Goal: Transaction & Acquisition: Register for event/course

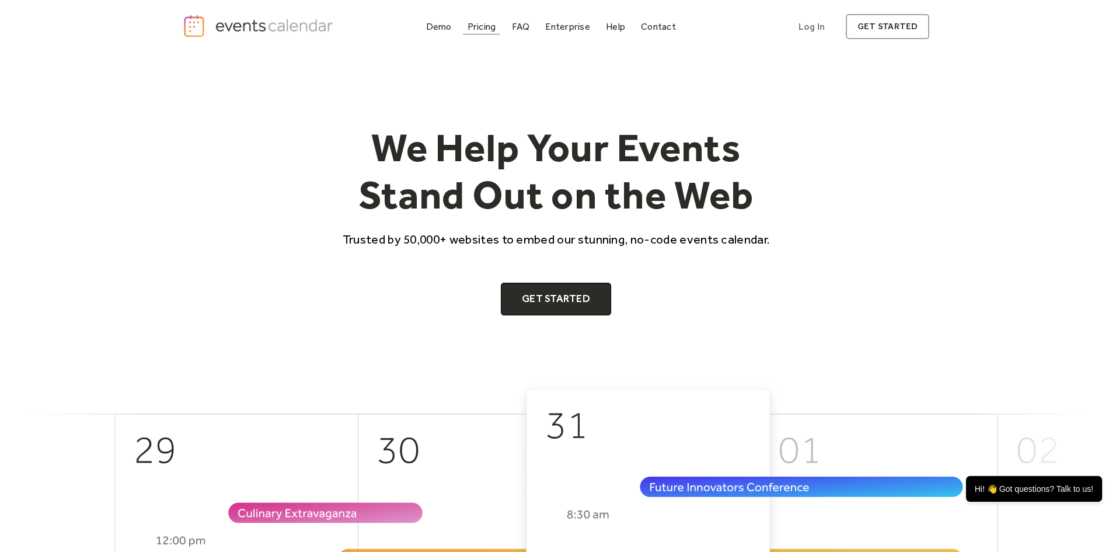
click at [482, 30] on div "Pricing" at bounding box center [482, 26] width 29 height 6
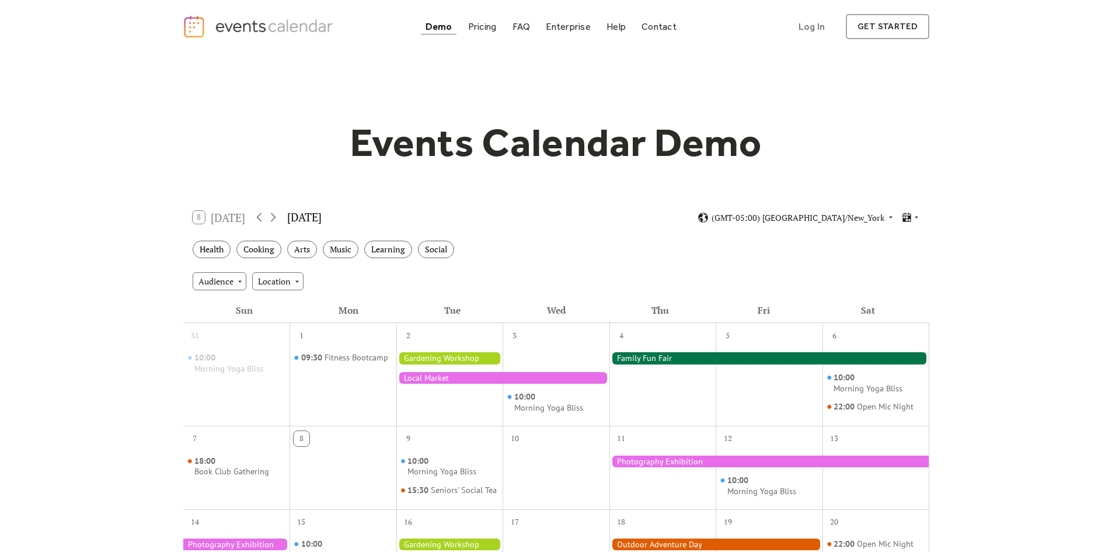
click at [453, 359] on div at bounding box center [449, 358] width 107 height 12
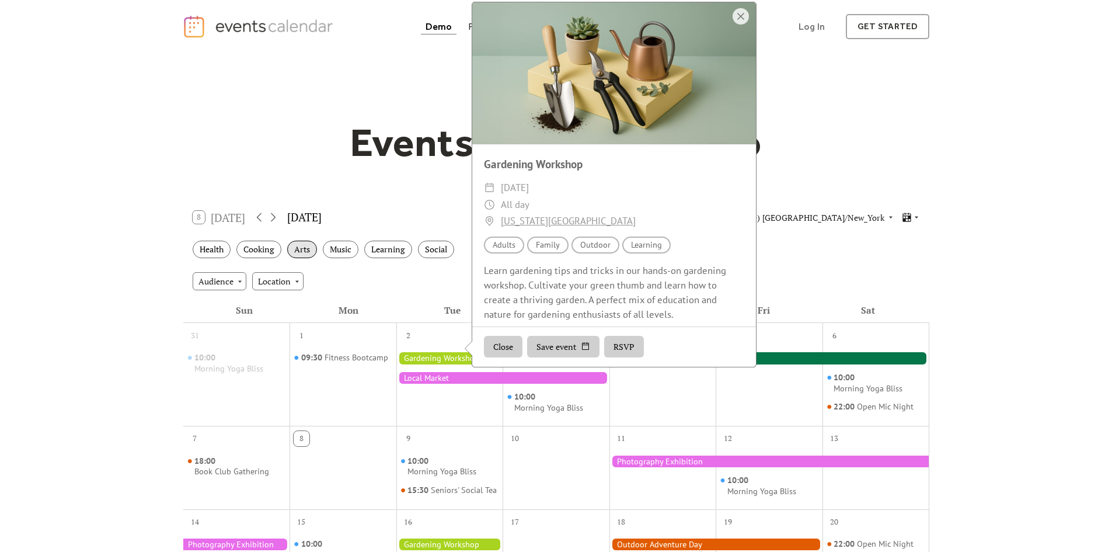
click at [307, 256] on div "Arts" at bounding box center [302, 250] width 30 height 18
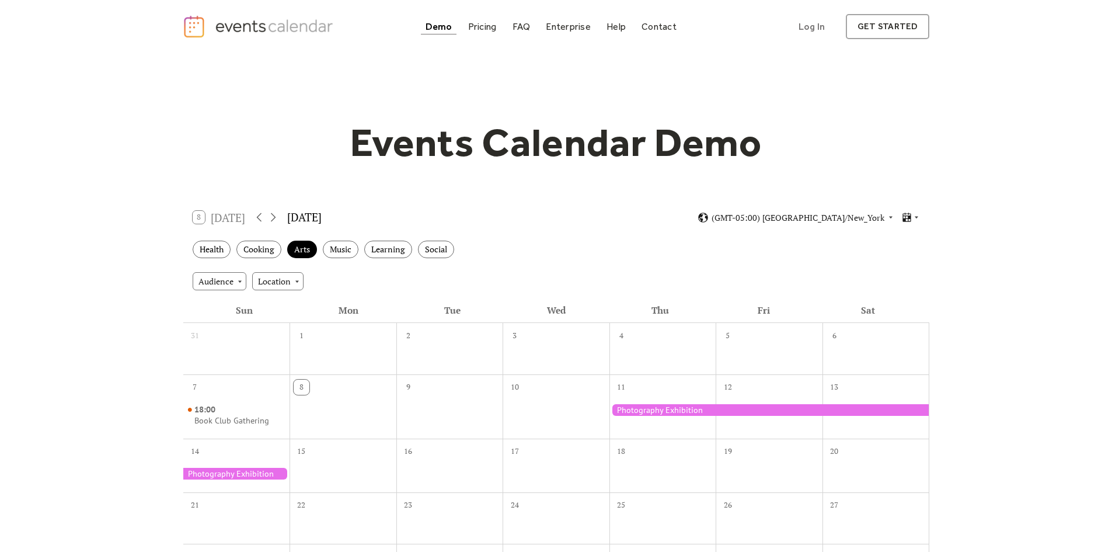
click at [439, 238] on div "Health Cooking Arts Music Learning Social" at bounding box center [556, 250] width 746 height 32
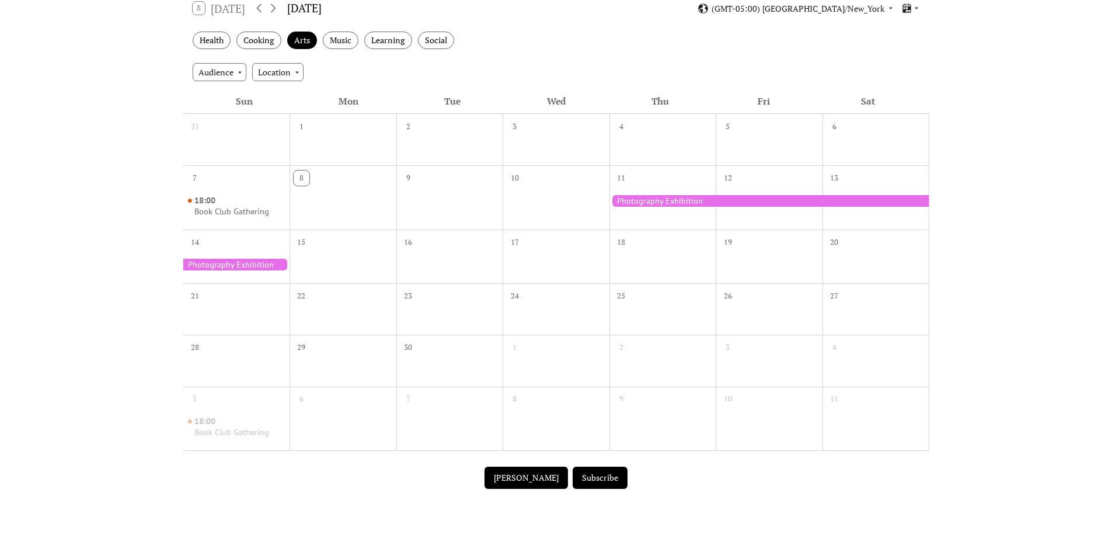
scroll to position [175, 0]
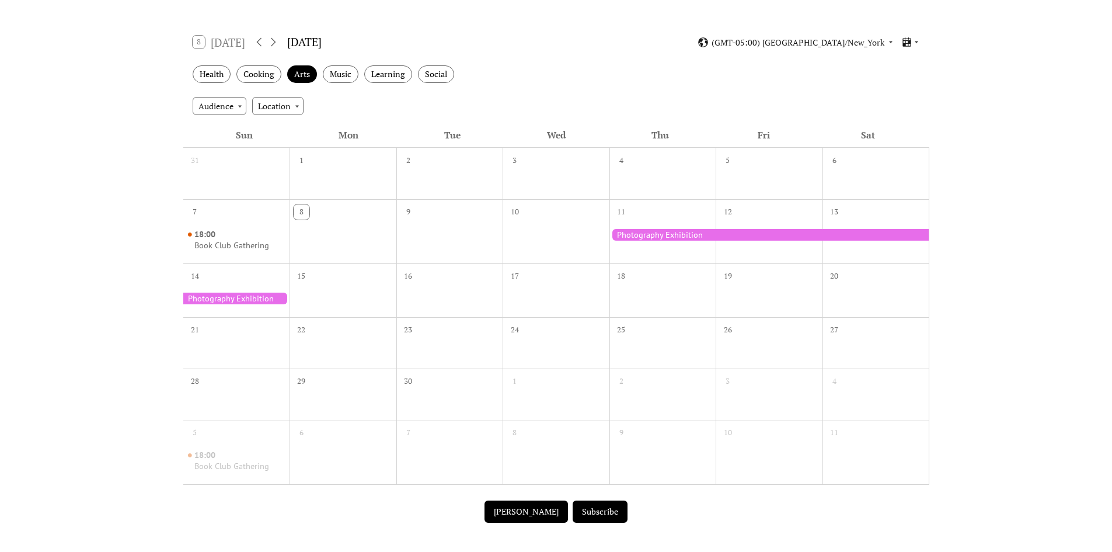
click at [659, 236] on div at bounding box center [770, 235] width 320 height 12
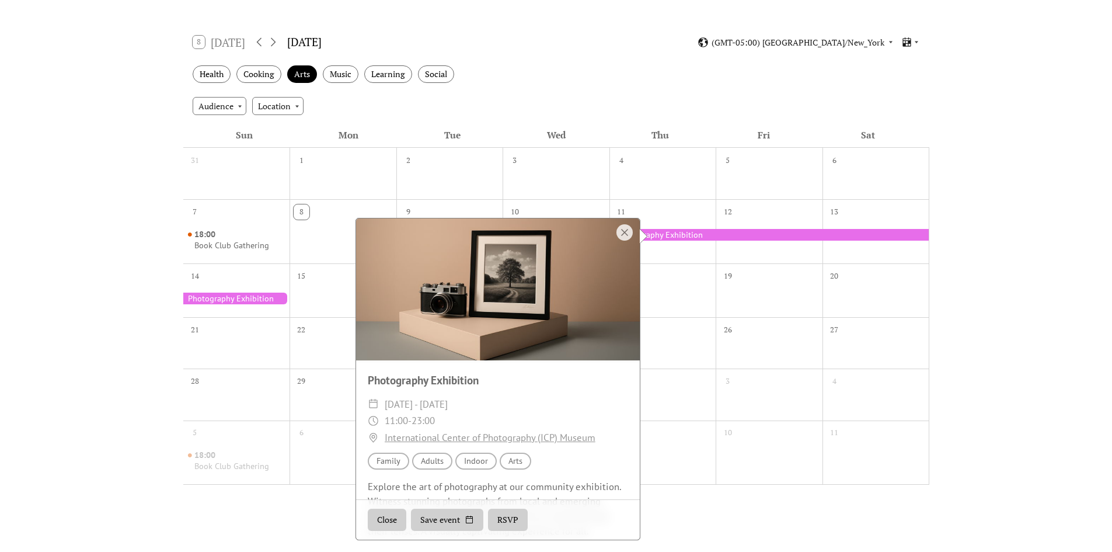
click at [466, 380] on div "Photography Exhibition" at bounding box center [498, 380] width 284 height 17
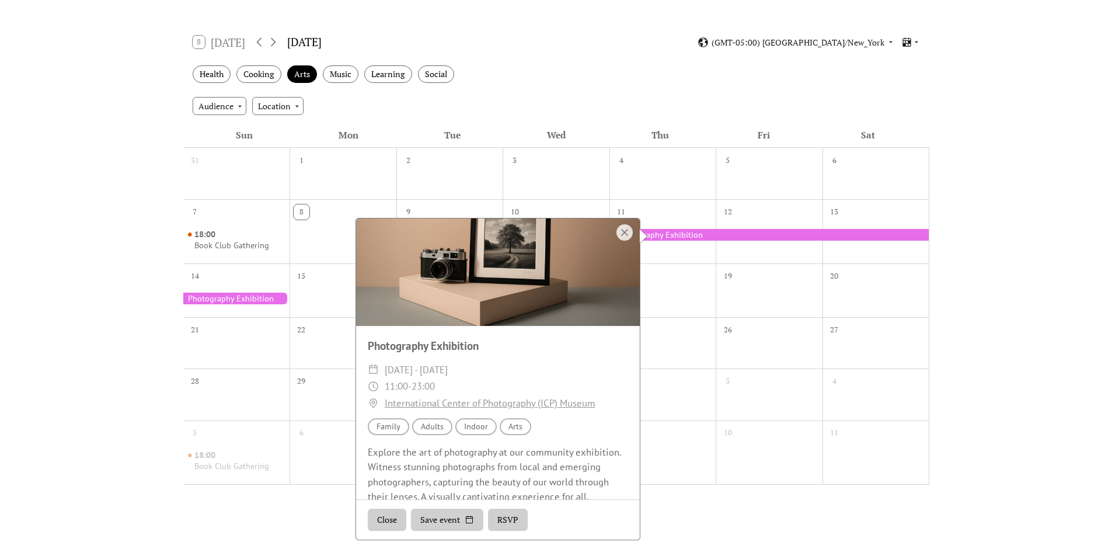
scroll to position [48, 0]
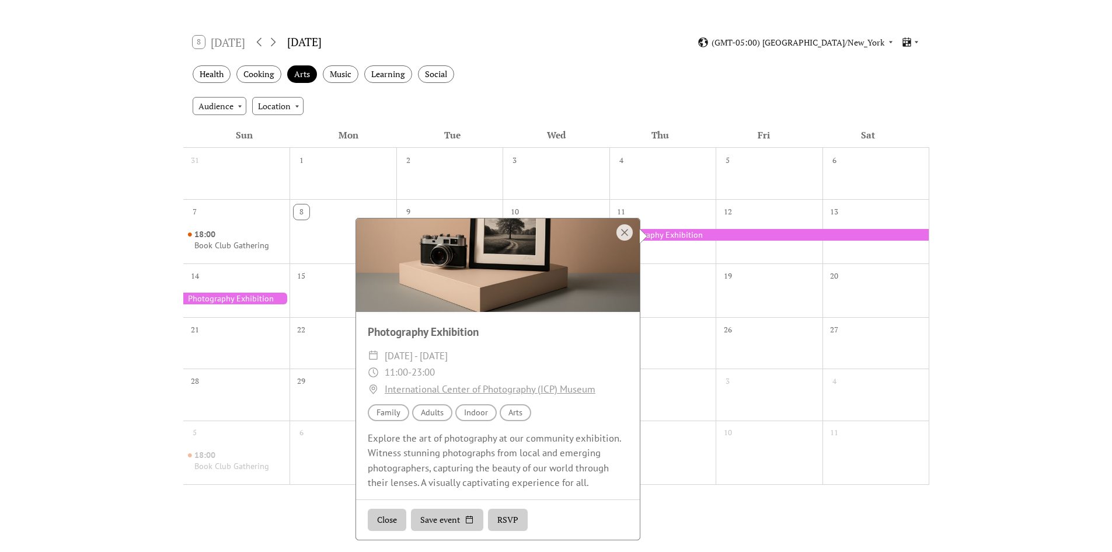
click at [498, 514] on button "RSVP" at bounding box center [508, 520] width 40 height 22
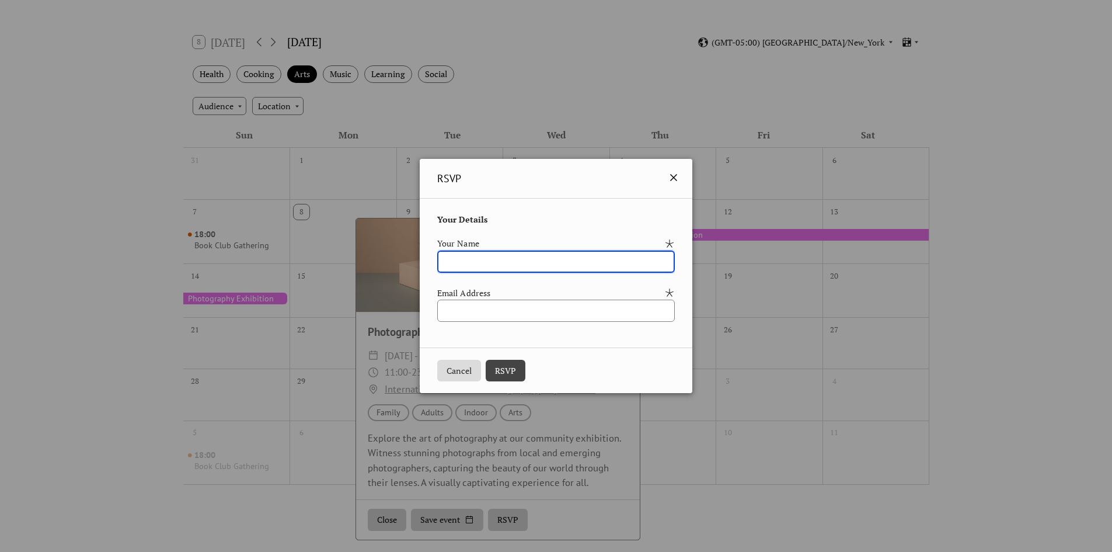
click at [677, 179] on icon at bounding box center [673, 177] width 7 height 7
